Goal: Information Seeking & Learning: Learn about a topic

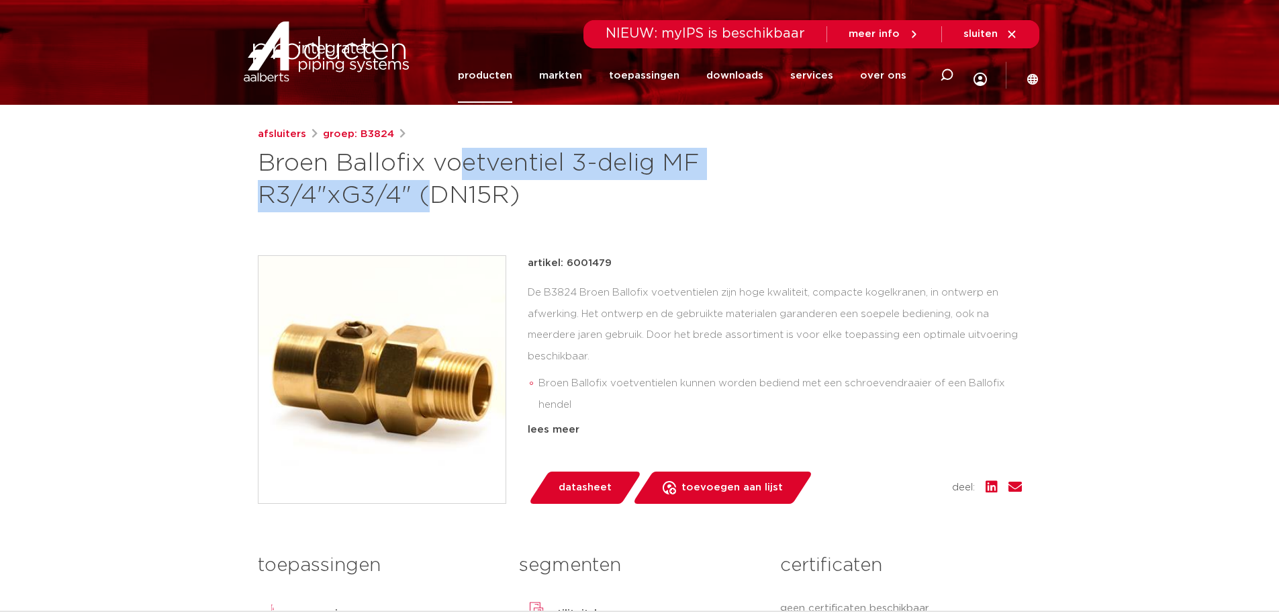
drag, startPoint x: 261, startPoint y: 163, endPoint x: 649, endPoint y: 168, distance: 388.9
click at [649, 168] on h1 "Broen Ballofix voetventiel 3-delig MF R3/4"xG3/4" (DN15R)" at bounding box center [510, 180] width 504 height 64
copy h1 "Broen Ballofix voetventiel 3-delig"
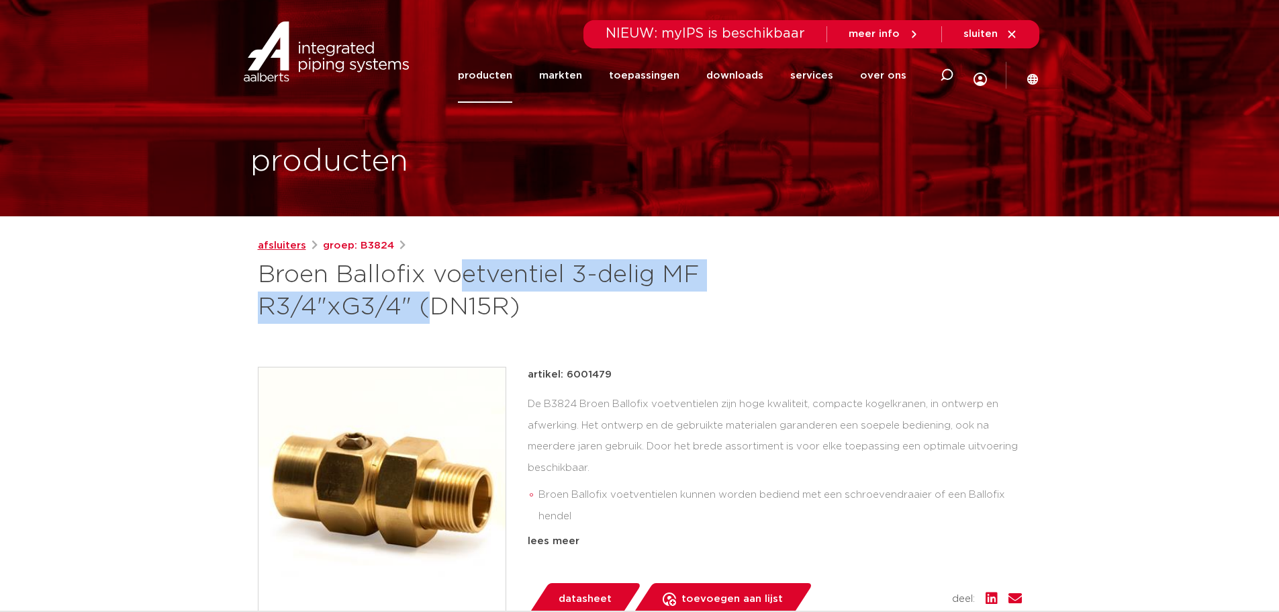
click at [285, 244] on link "afsluiters" at bounding box center [282, 246] width 48 height 16
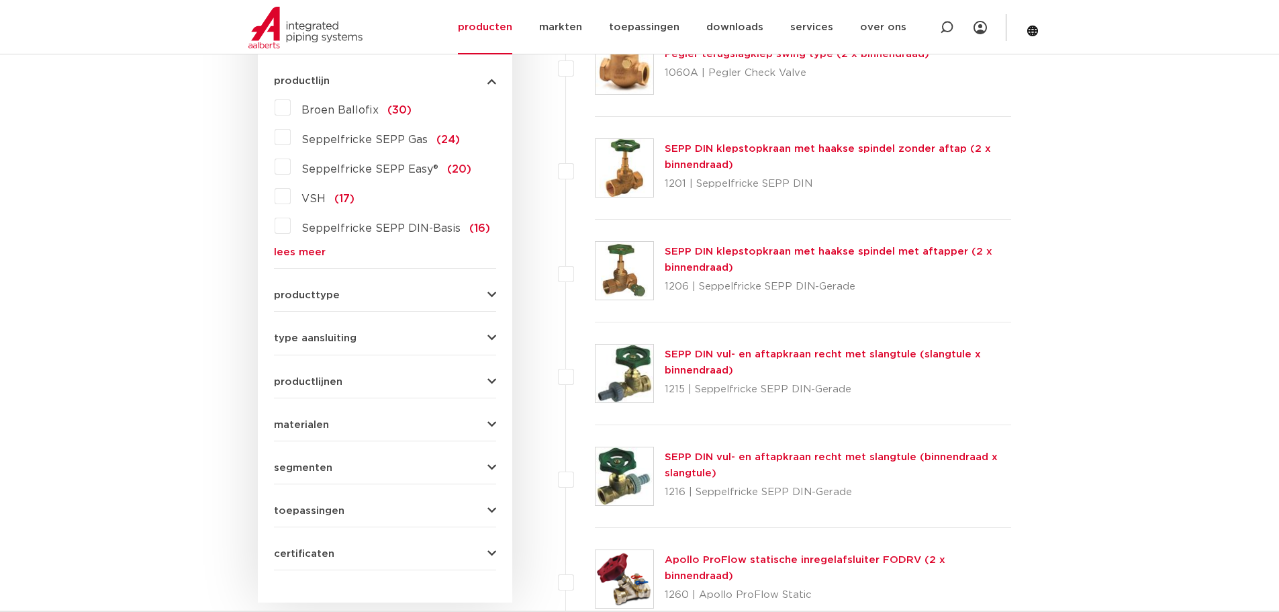
scroll to position [403, 0]
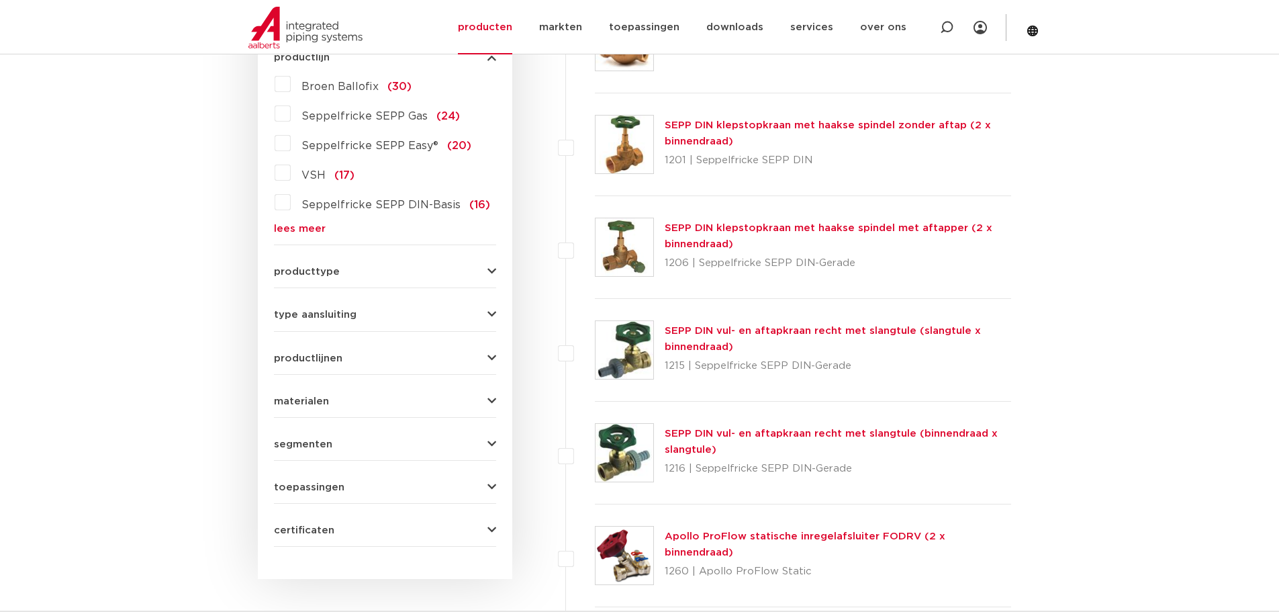
click at [333, 360] on span "productlijnen" at bounding box center [308, 358] width 68 height 10
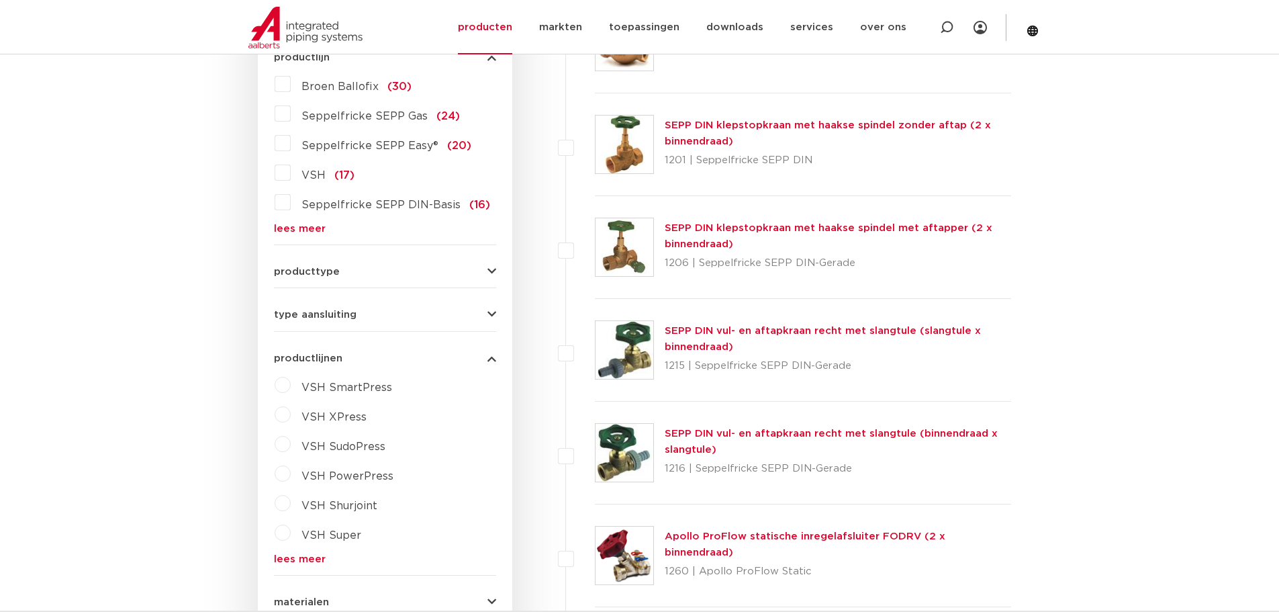
click at [333, 360] on span "productlijnen" at bounding box center [308, 358] width 68 height 10
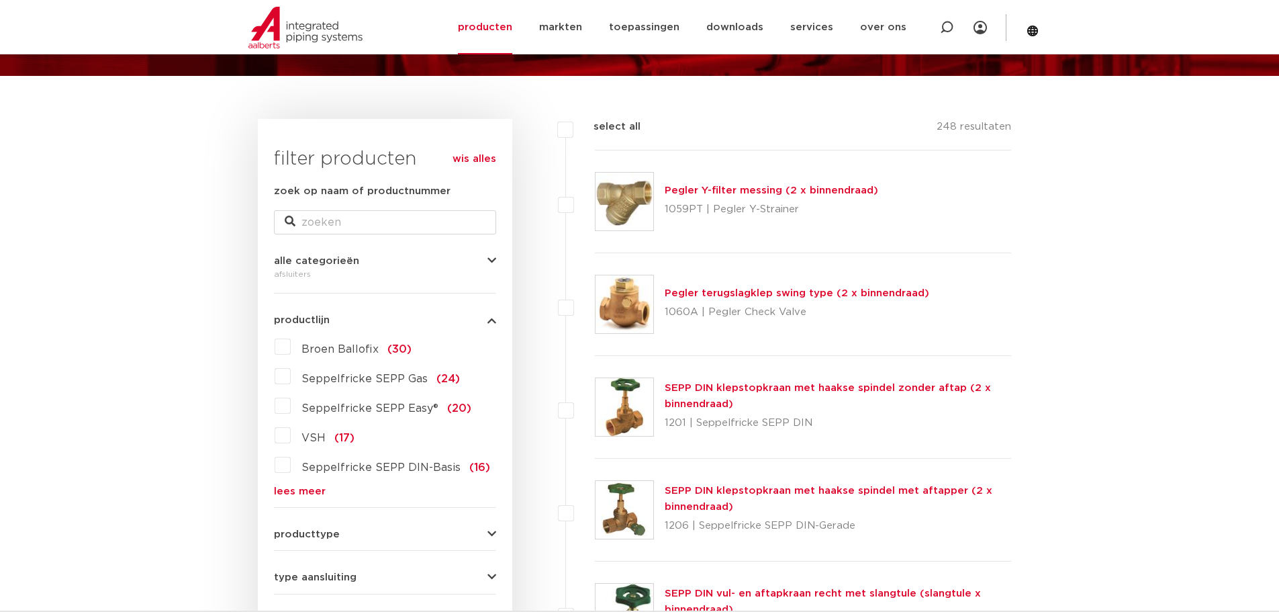
scroll to position [134, 0]
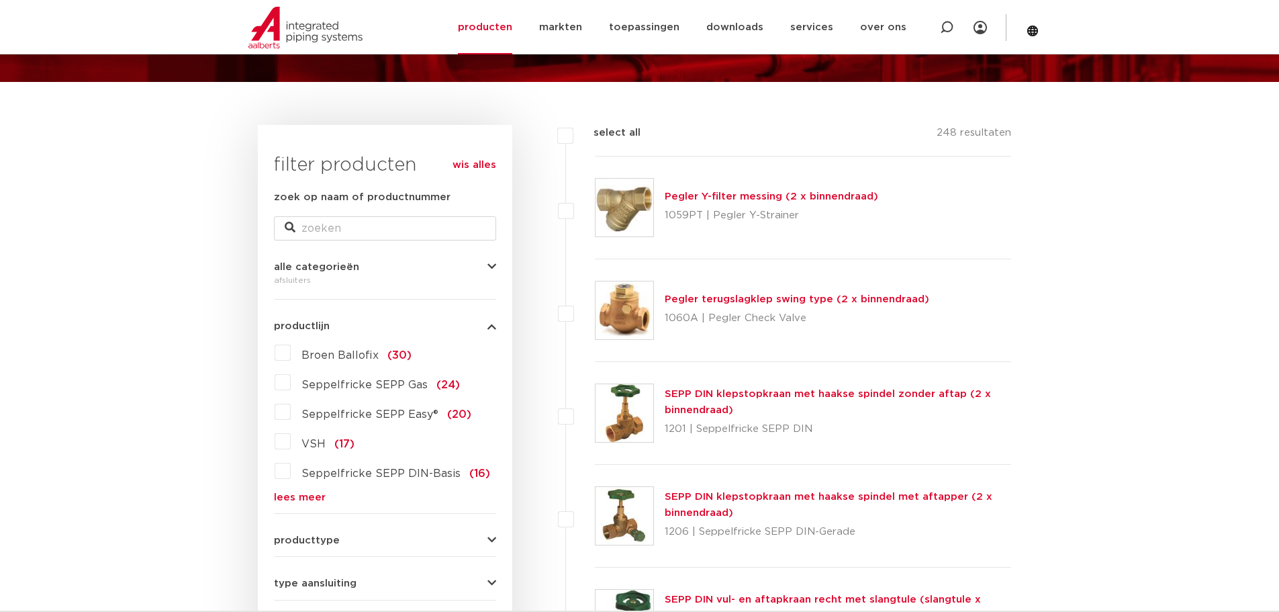
click at [291, 350] on label "Broen Ballofix (30)" at bounding box center [351, 352] width 121 height 21
click at [0, 0] on input "Broen Ballofix (30)" at bounding box center [0, 0] width 0 height 0
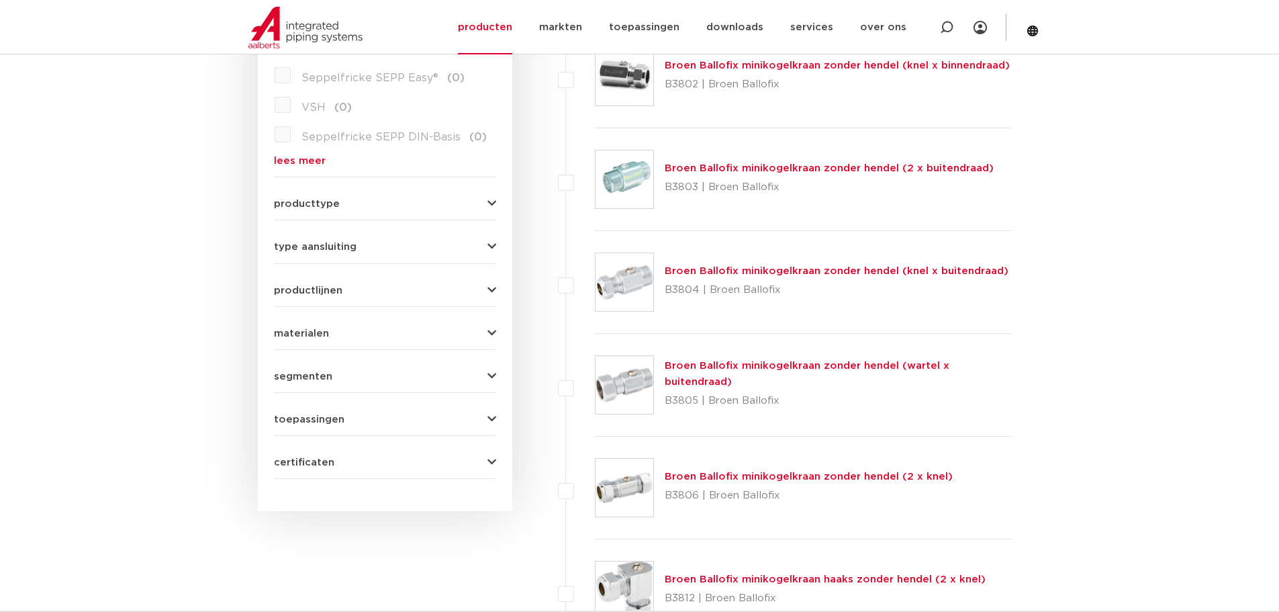
scroll to position [470, 0]
click at [371, 244] on button "type aansluiting" at bounding box center [385, 247] width 222 height 10
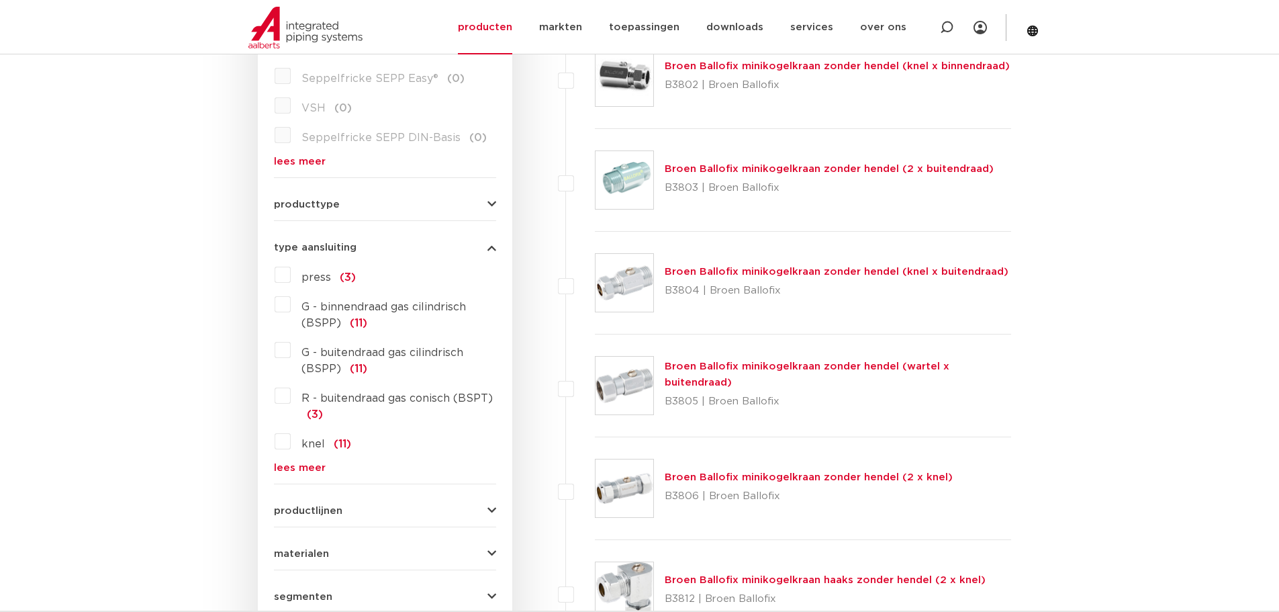
click at [371, 244] on button "type aansluiting" at bounding box center [385, 247] width 222 height 10
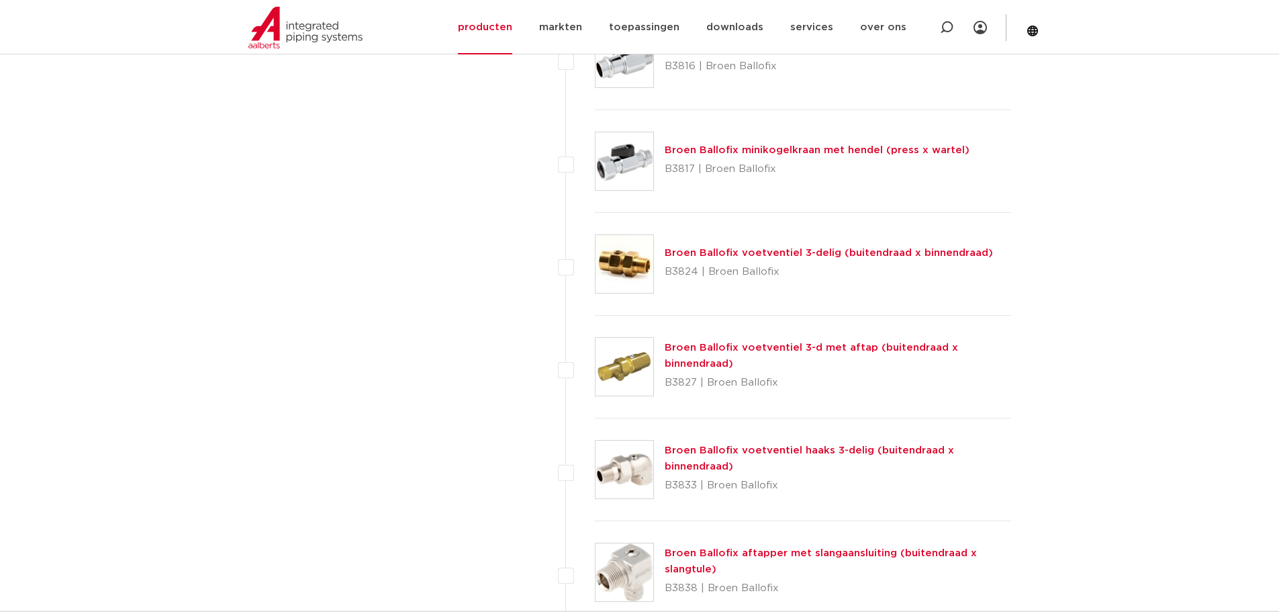
scroll to position [1209, 0]
click at [802, 445] on link "Broen Ballofix voetventiel haaks 3-delig (buitendraad x binnendraad)" at bounding box center [809, 458] width 289 height 26
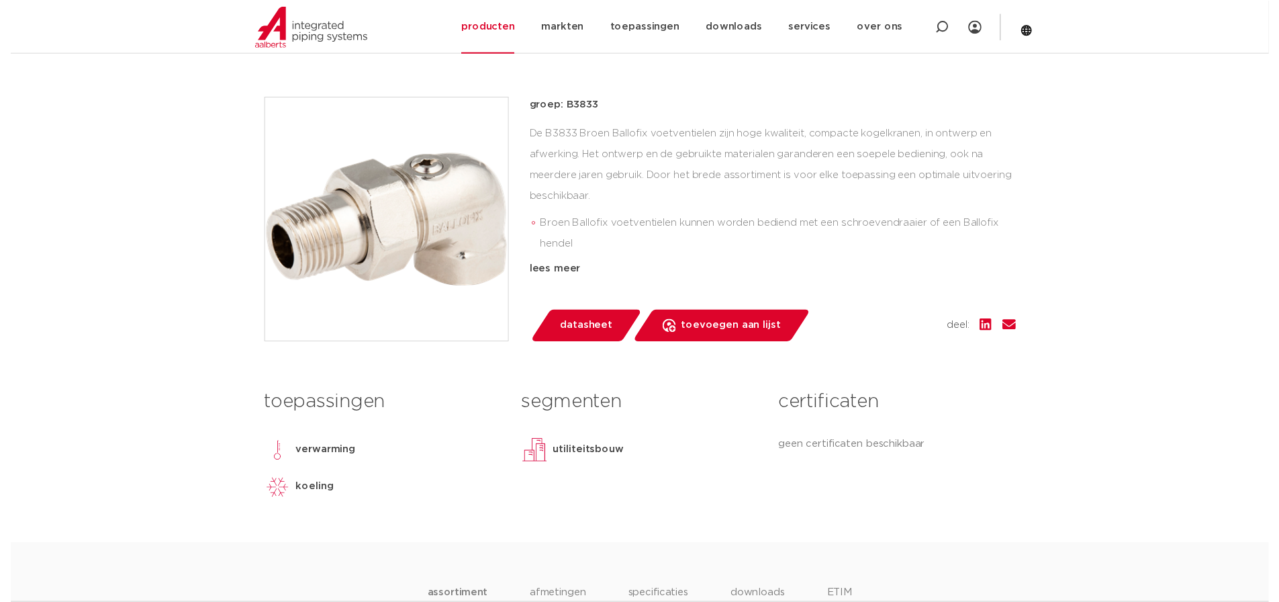
scroll to position [201, 0]
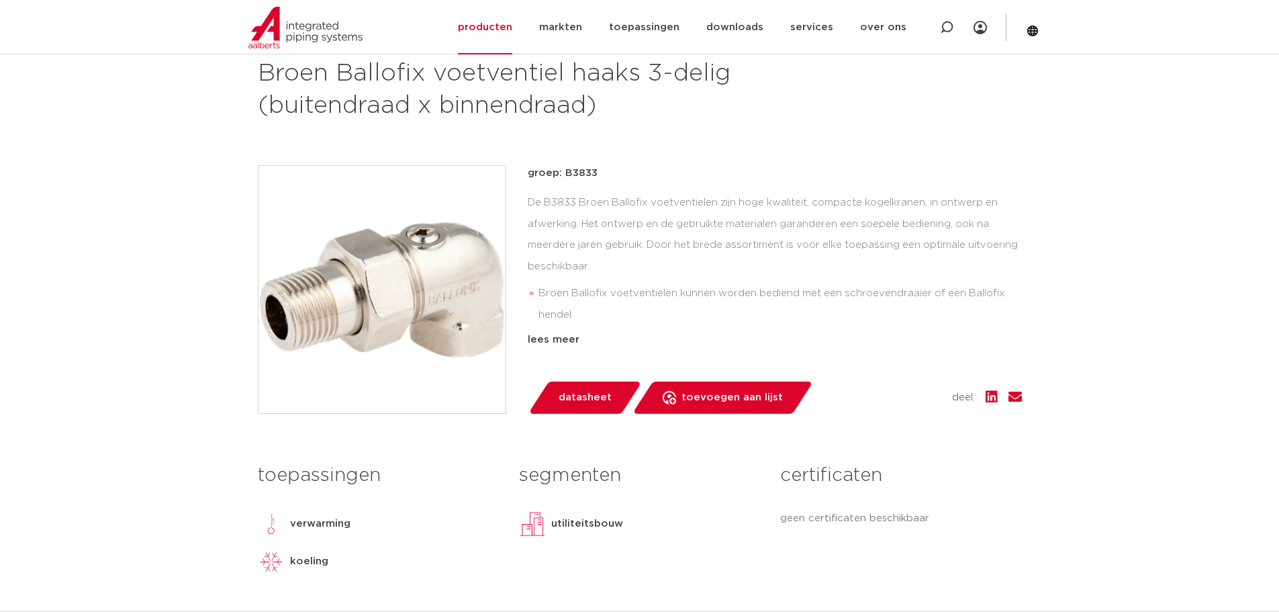
click at [585, 397] on span "datasheet" at bounding box center [585, 397] width 53 height 21
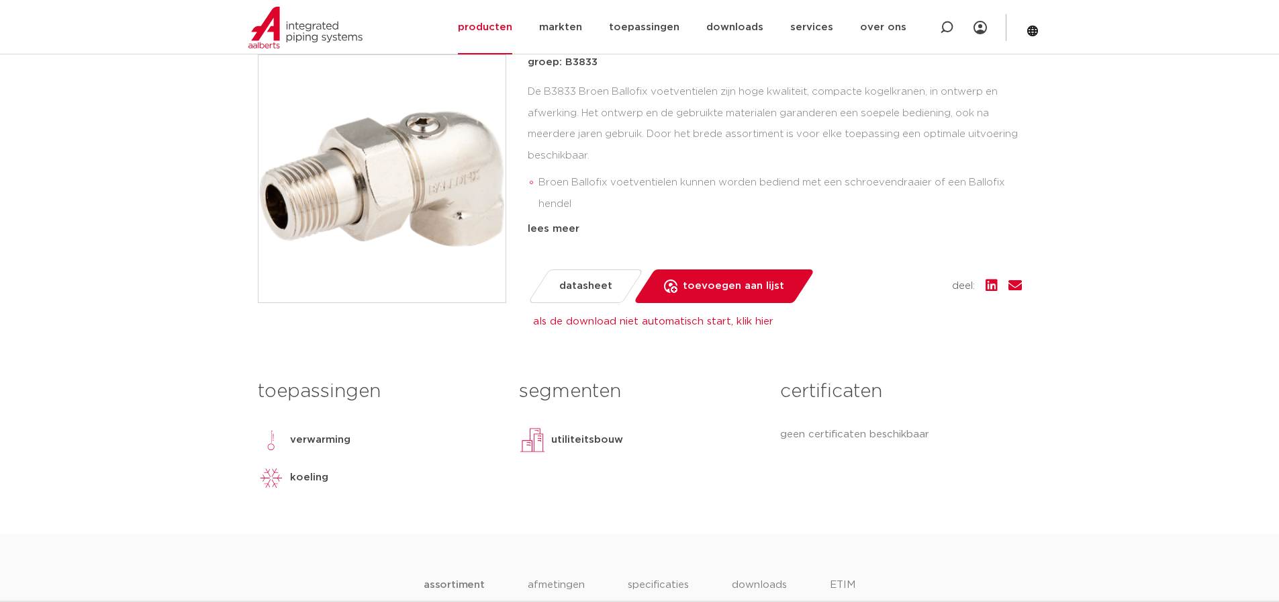
scroll to position [67, 0]
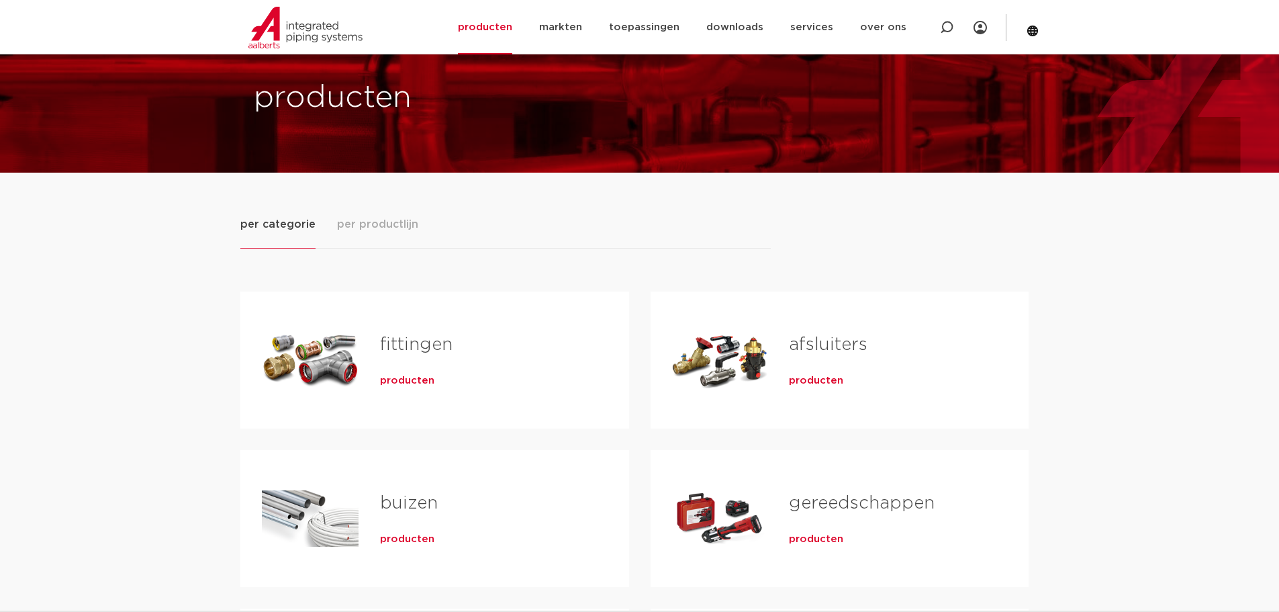
scroll to position [67, 0]
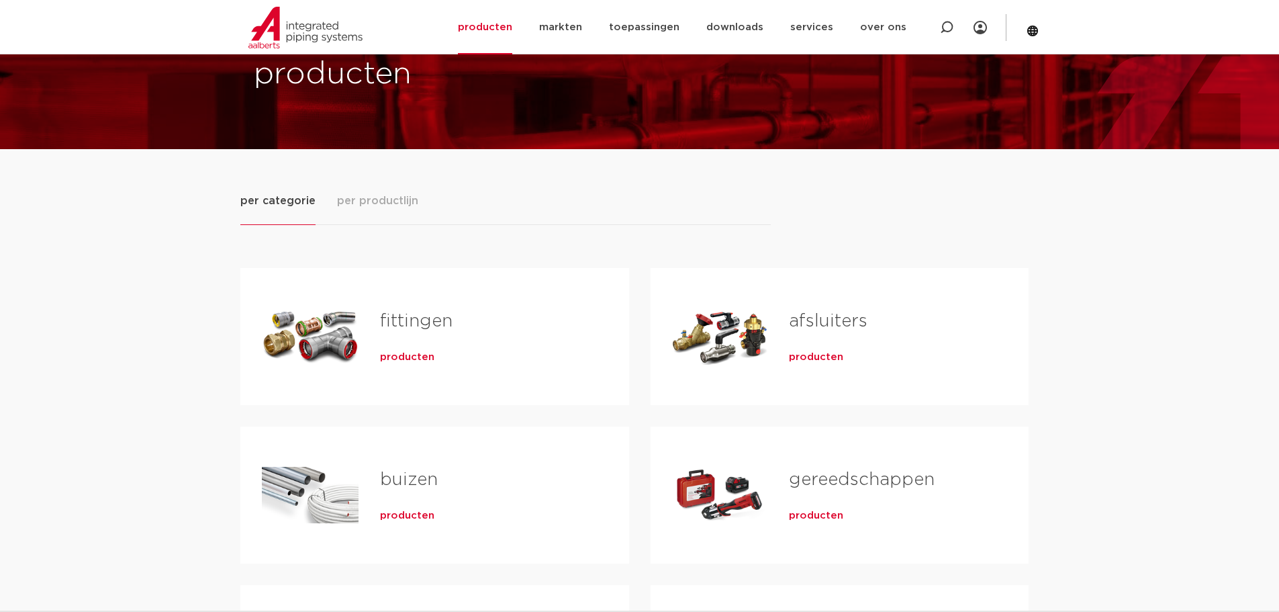
click at [821, 317] on link "afsluiters" at bounding box center [828, 320] width 79 height 17
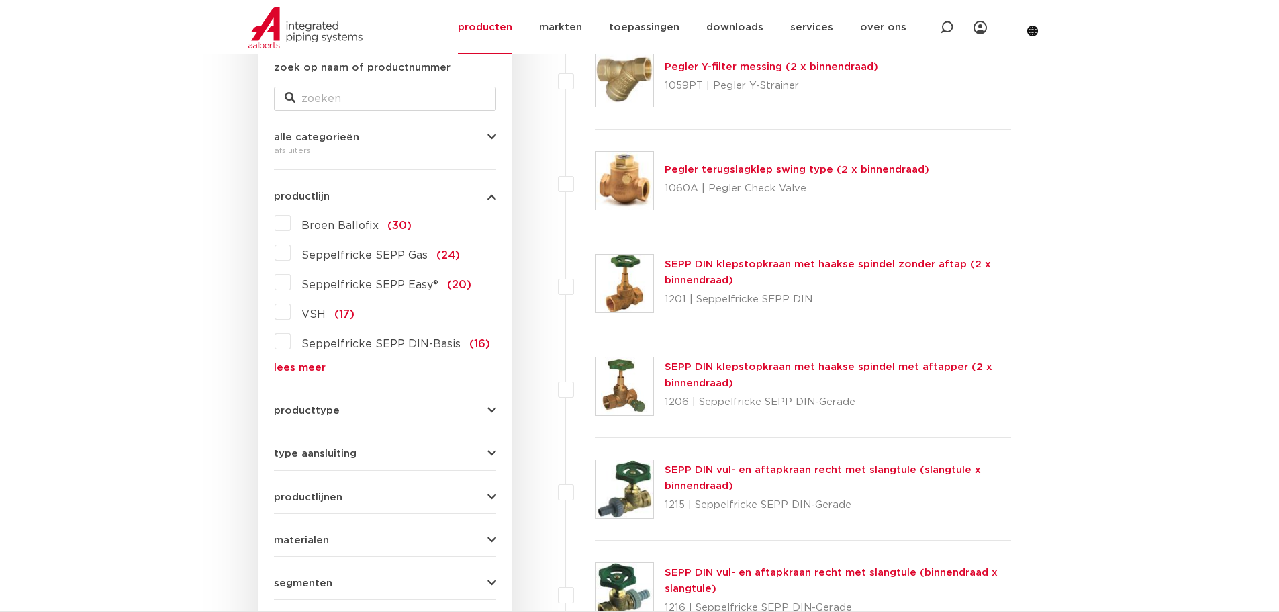
scroll to position [201, 0]
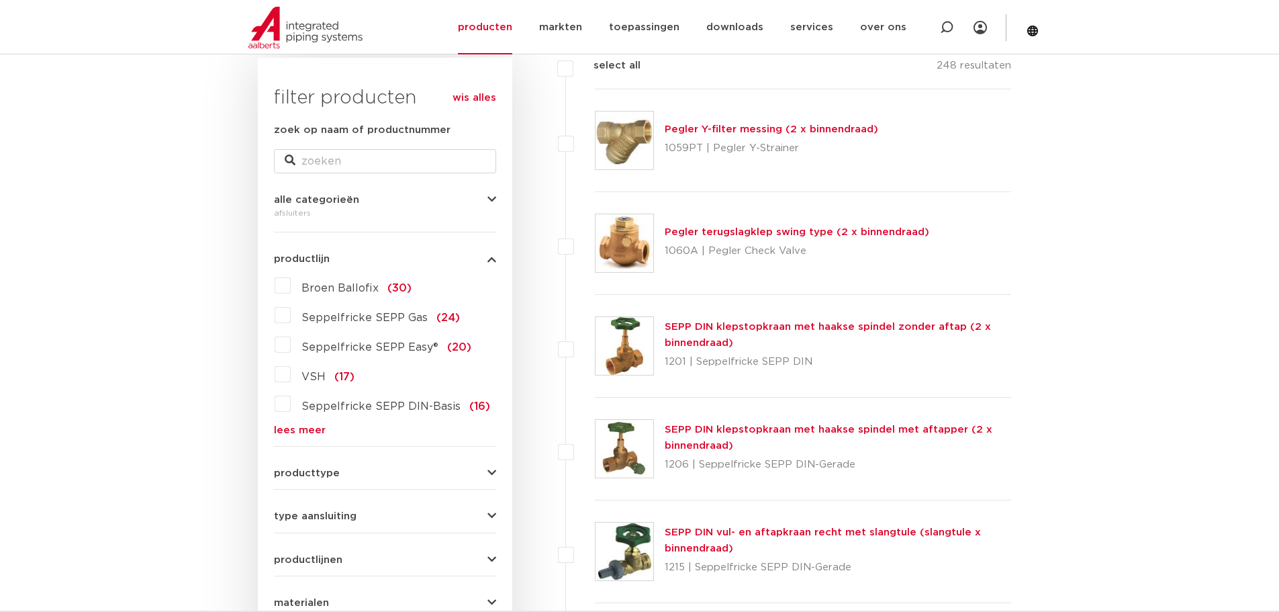
click at [291, 287] on label "Broen Ballofix (30)" at bounding box center [351, 285] width 121 height 21
click at [0, 0] on input "Broen Ballofix (30)" at bounding box center [0, 0] width 0 height 0
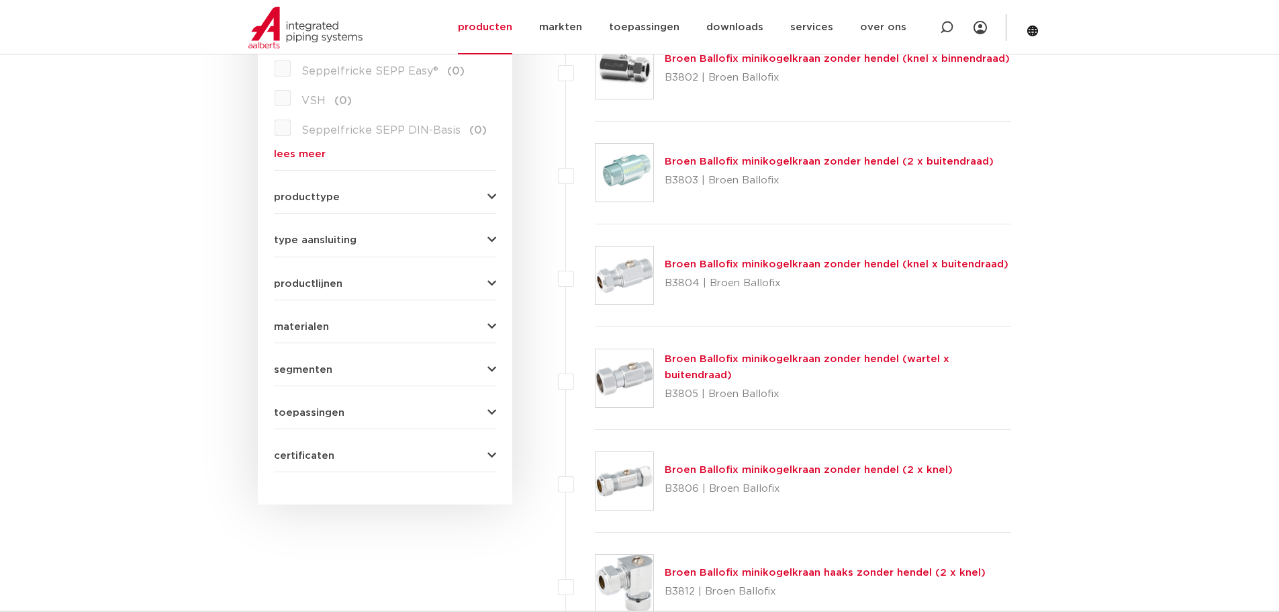
scroll to position [470, 0]
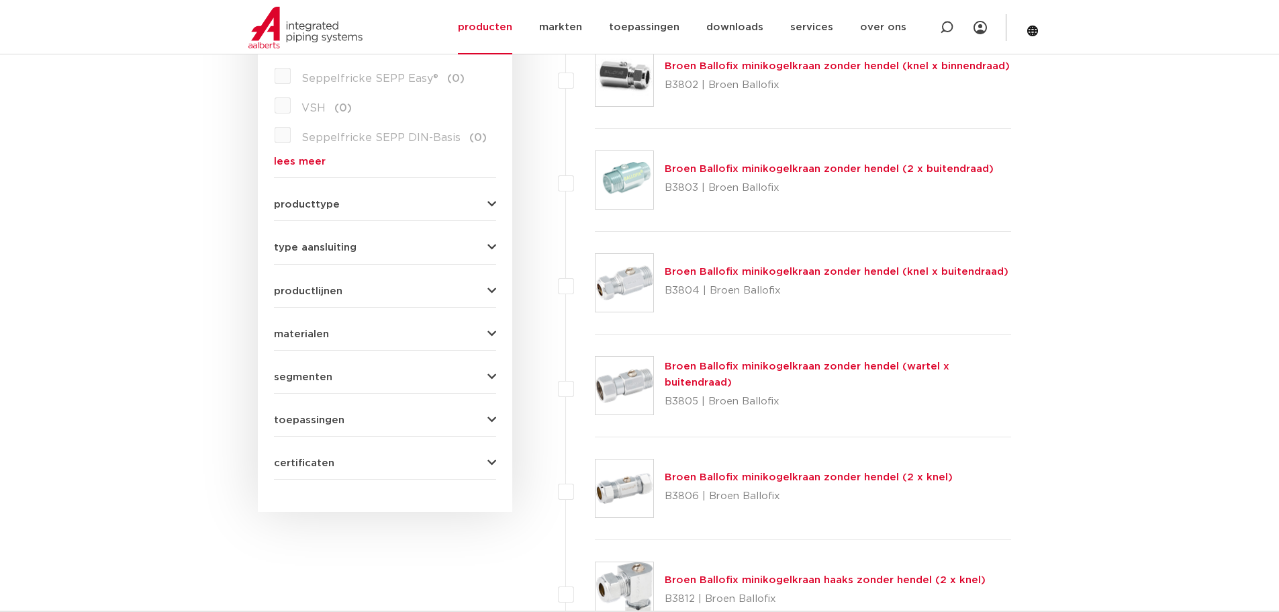
click at [334, 291] on span "productlijnen" at bounding box center [308, 291] width 68 height 10
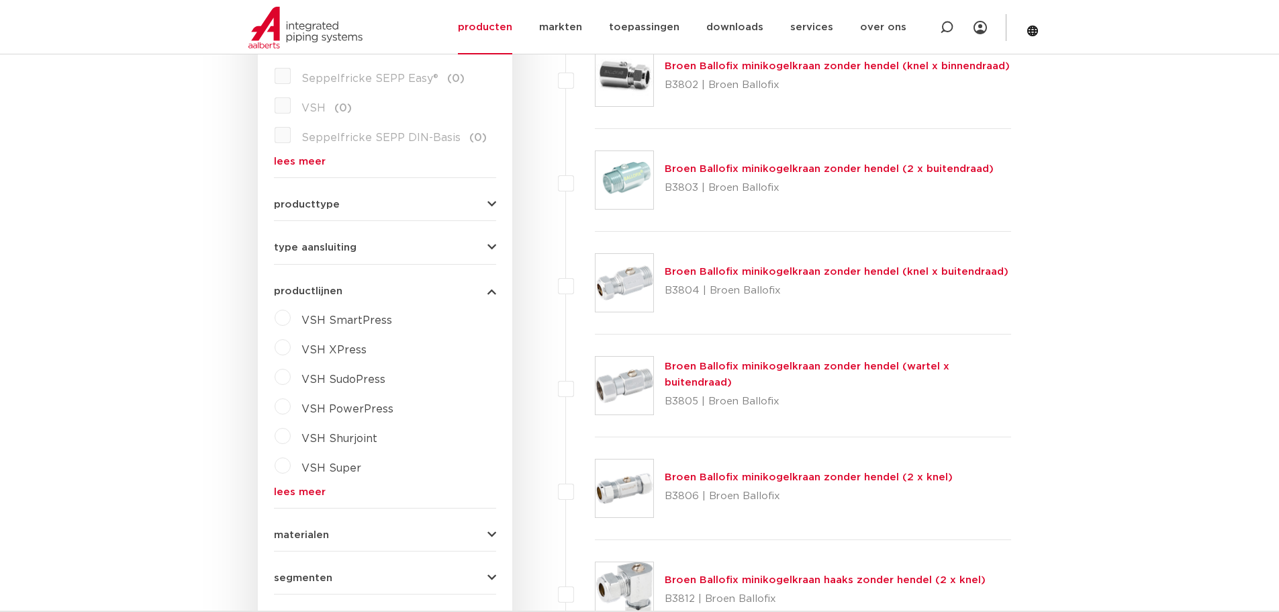
click at [335, 290] on span "productlijnen" at bounding box center [308, 291] width 68 height 10
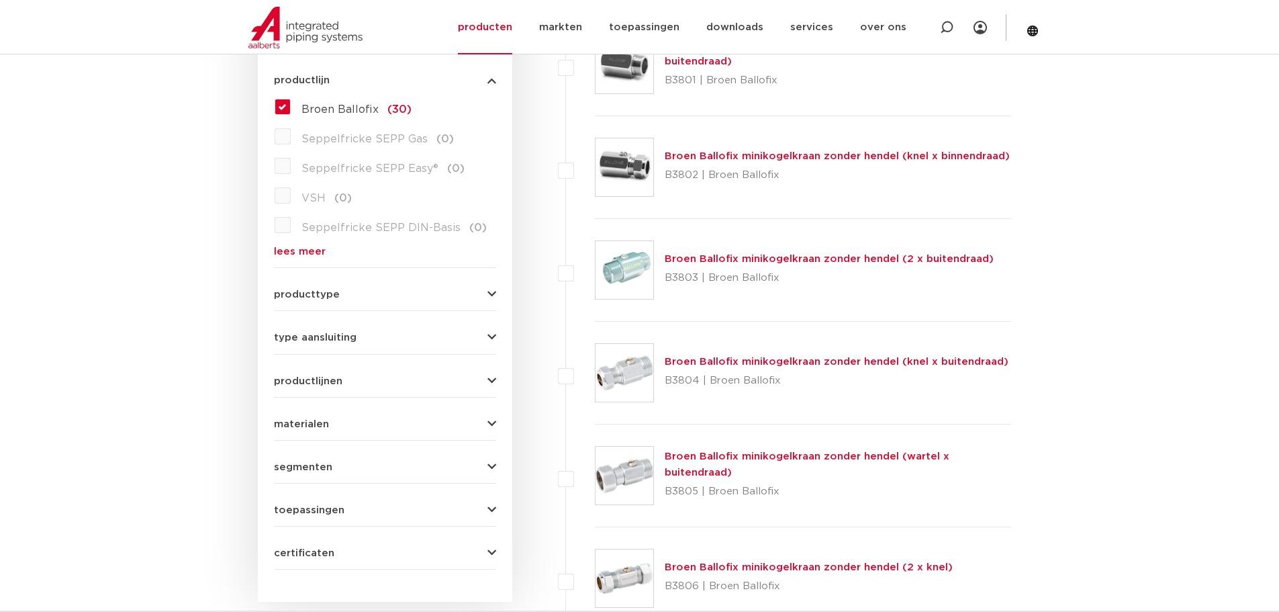
scroll to position [403, 0]
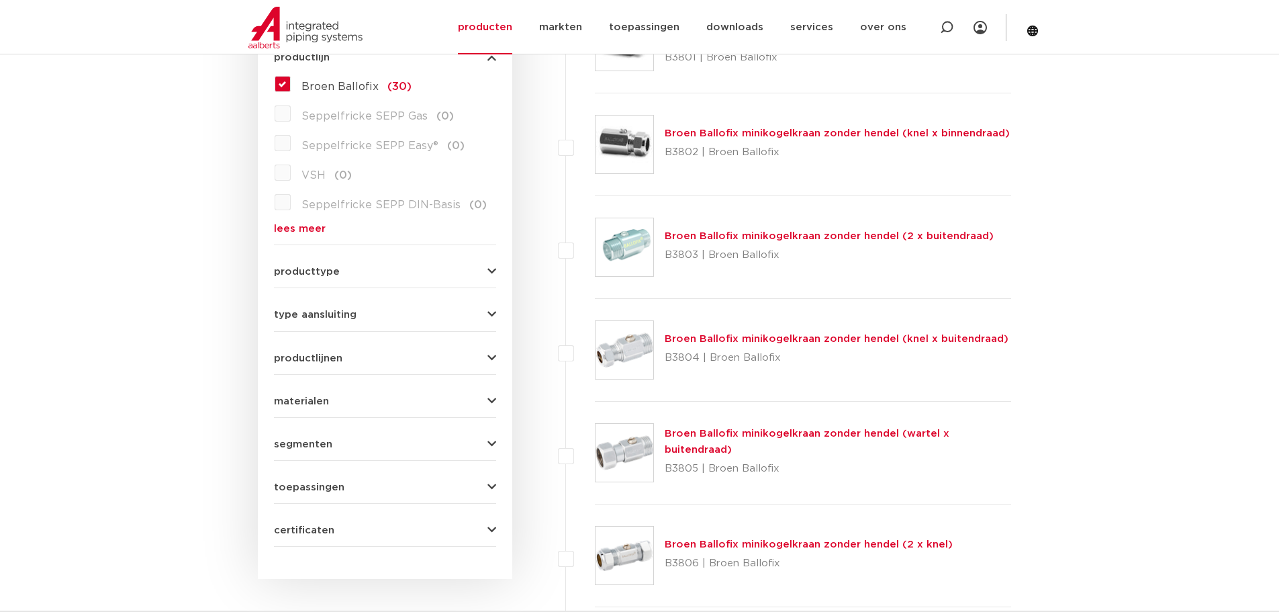
click at [345, 305] on div "type aansluiting press (3) G - binnendraad gas cilindrisch (BSPP) (11) G - buit…" at bounding box center [385, 309] width 222 height 21
click at [345, 310] on span "type aansluiting" at bounding box center [315, 315] width 83 height 10
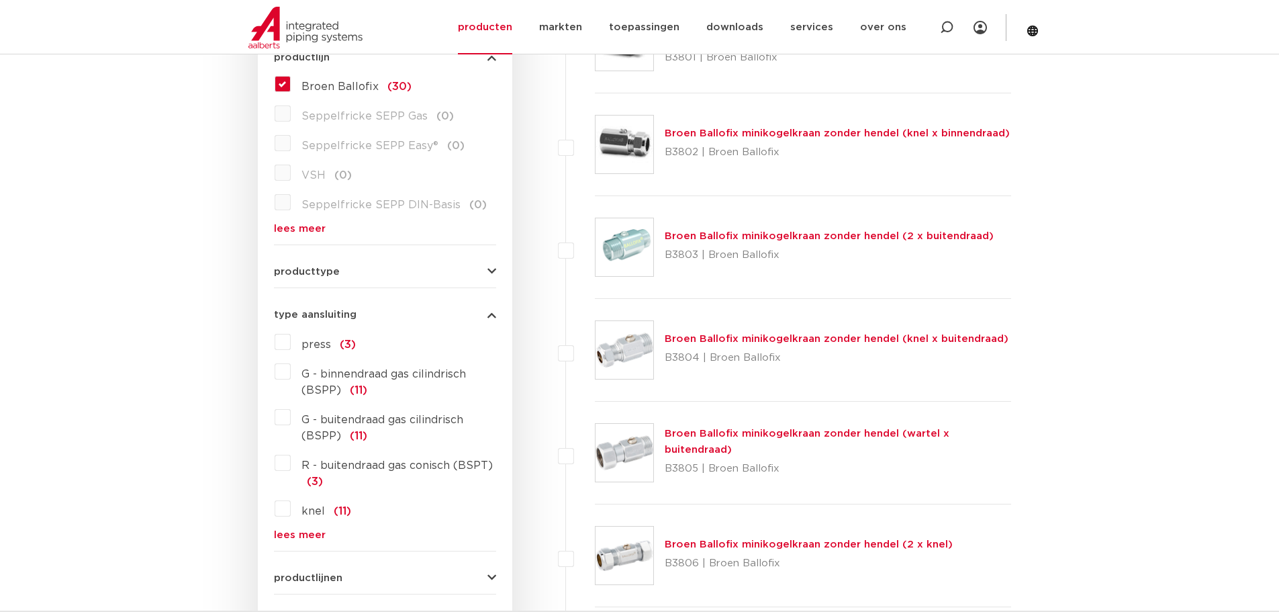
click at [291, 369] on label "G - binnendraad gas cilindrisch (BSPP) (11)" at bounding box center [393, 380] width 205 height 38
click at [0, 0] on input "G - binnendraad gas cilindrisch (BSPP) (11)" at bounding box center [0, 0] width 0 height 0
click at [291, 416] on label "G - buitendraad gas cilindrisch (BSPP) (11)" at bounding box center [393, 425] width 205 height 38
click at [0, 0] on input "G - buitendraad gas cilindrisch (BSPP) (11)" at bounding box center [0, 0] width 0 height 0
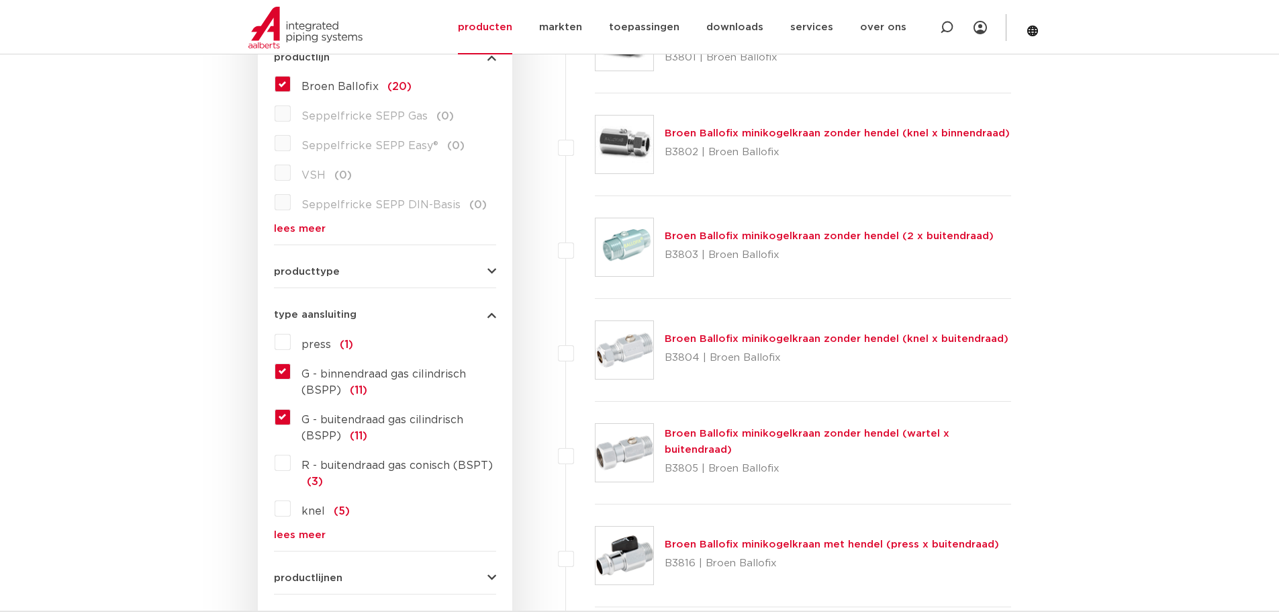
click at [291, 463] on label "R - buitendraad gas conisch (BSPT) (3)" at bounding box center [393, 471] width 205 height 38
click at [0, 0] on input "R - buitendraad gas conisch (BSPT) (3)" at bounding box center [0, 0] width 0 height 0
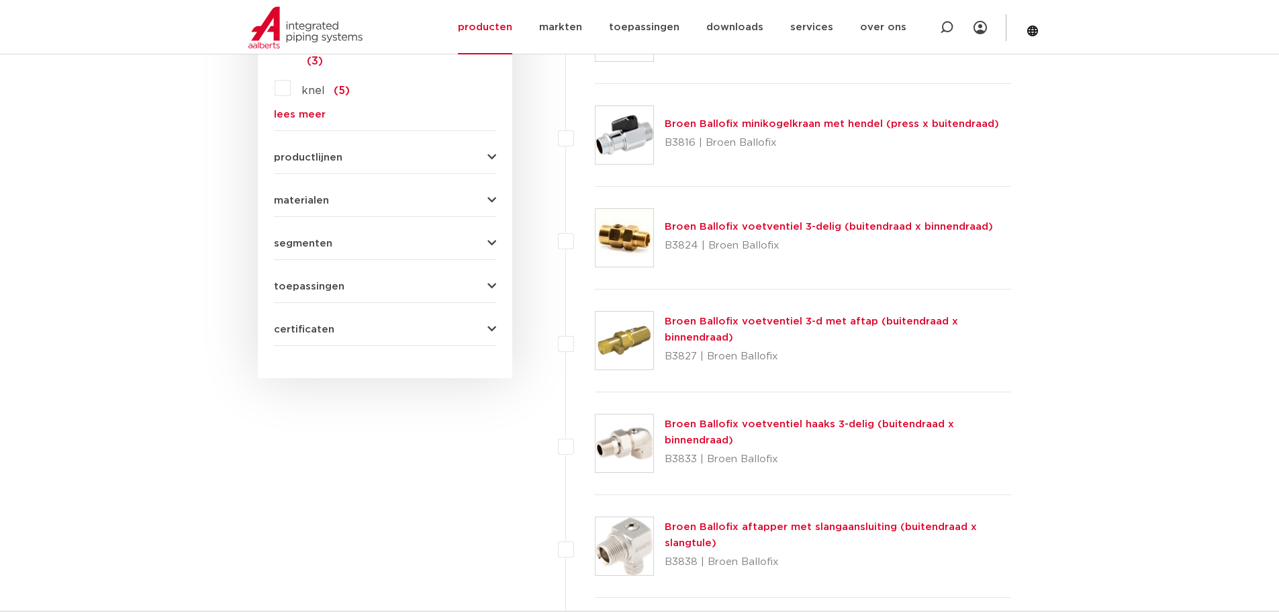
scroll to position [849, 0]
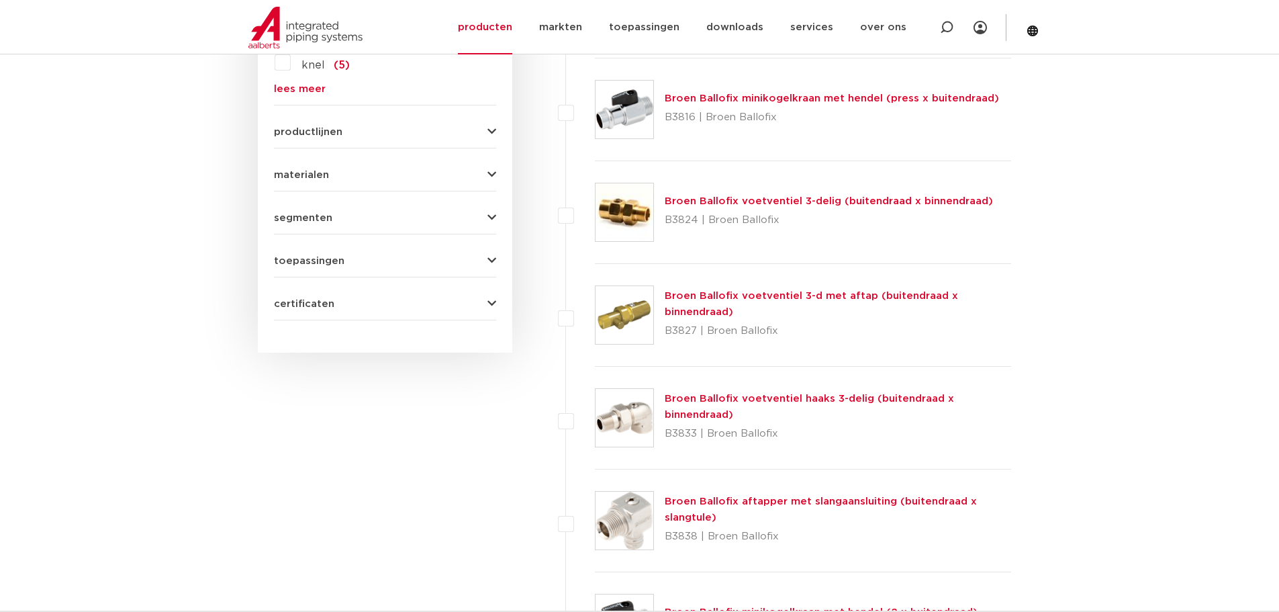
click at [696, 397] on link "Broen Ballofix voetventiel haaks 3-delig (buitendraad x binnendraad)" at bounding box center [809, 407] width 289 height 26
